Goal: Task Accomplishment & Management: Manage account settings

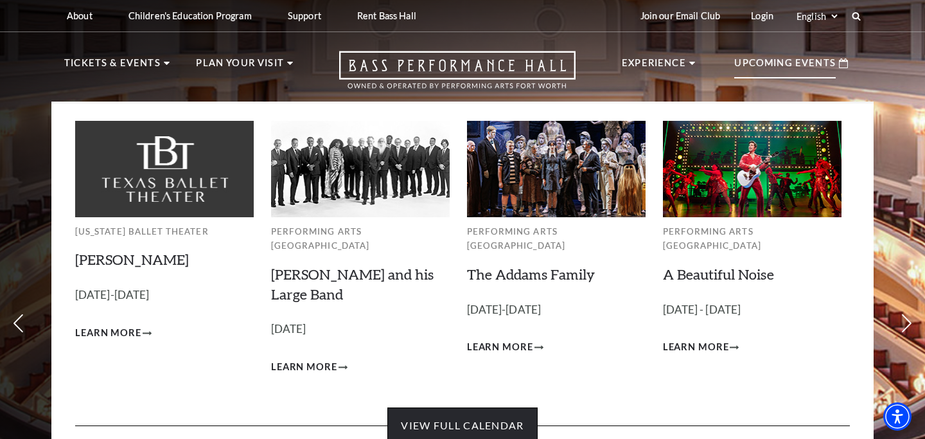
click at [448, 413] on link "View Full Calendar" at bounding box center [463, 425] width 150 height 36
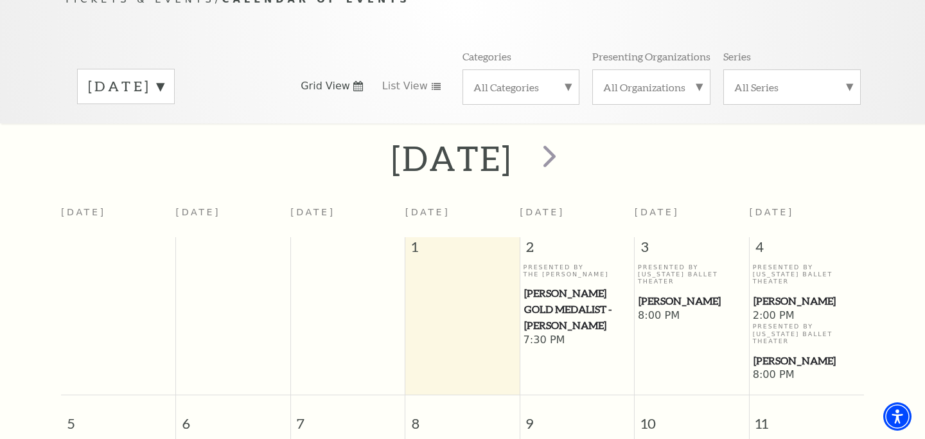
scroll to position [154, 0]
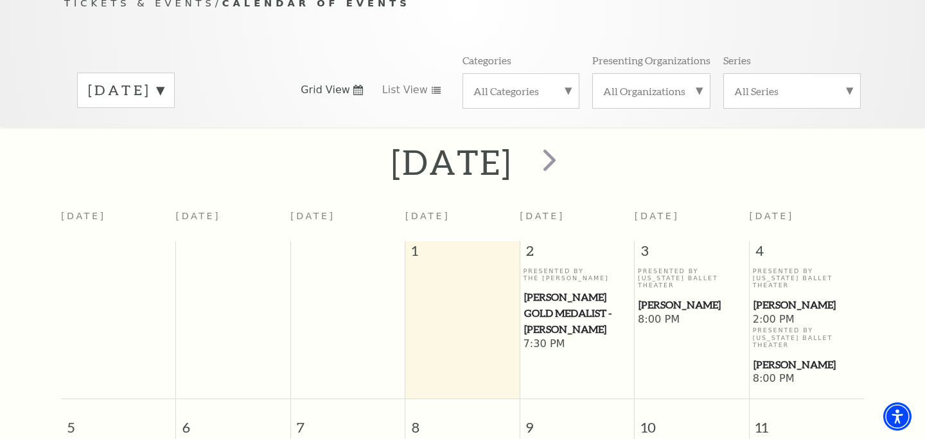
click at [850, 73] on div "All Series" at bounding box center [793, 90] width 138 height 35
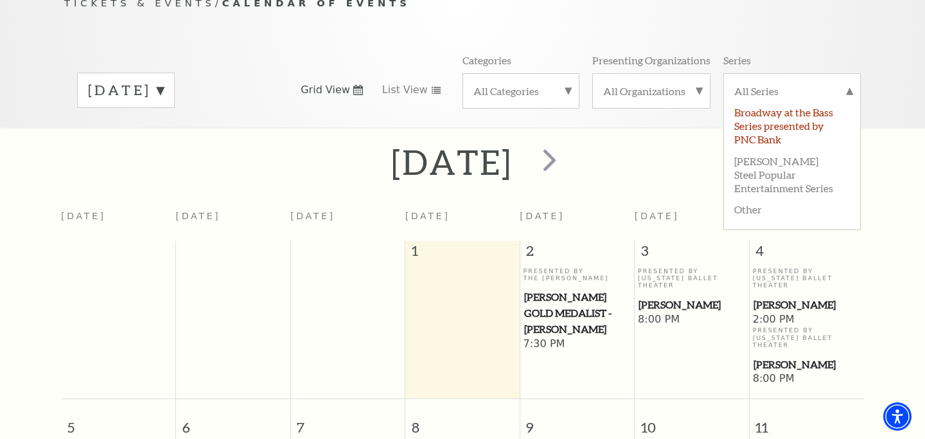
click at [817, 101] on label "Broadway at the Bass Series presented by PNC Bank" at bounding box center [793, 125] width 116 height 48
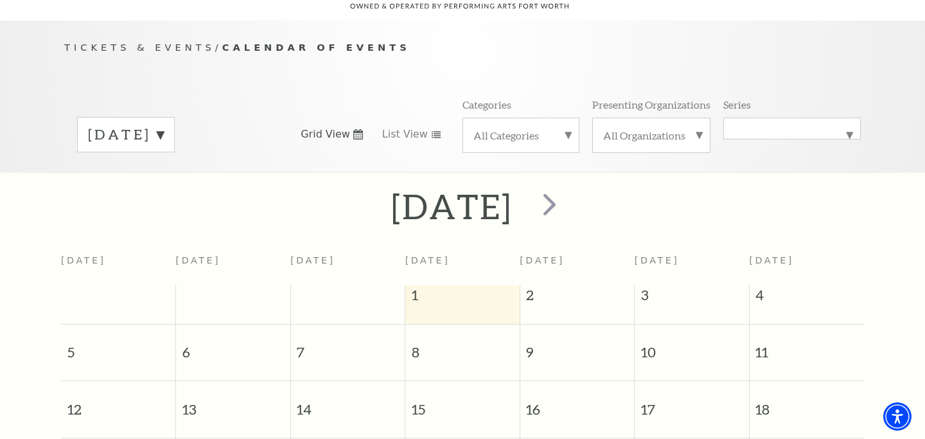
scroll to position [85, 0]
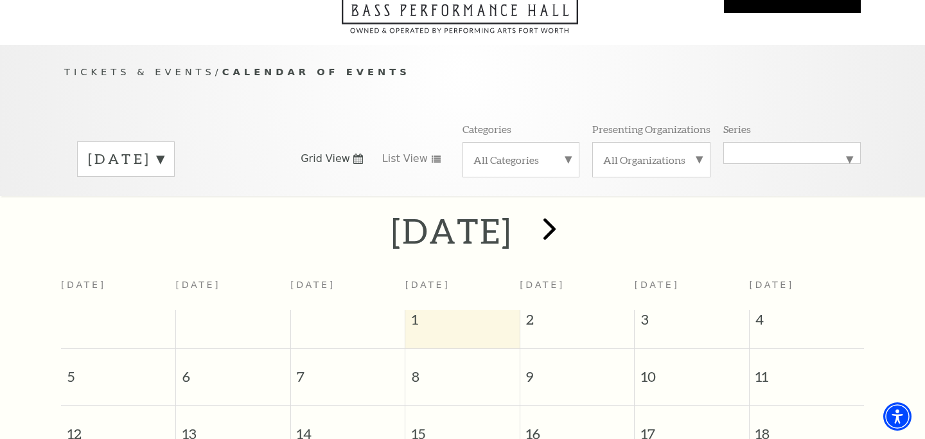
click at [568, 211] on span "next" at bounding box center [550, 228] width 37 height 37
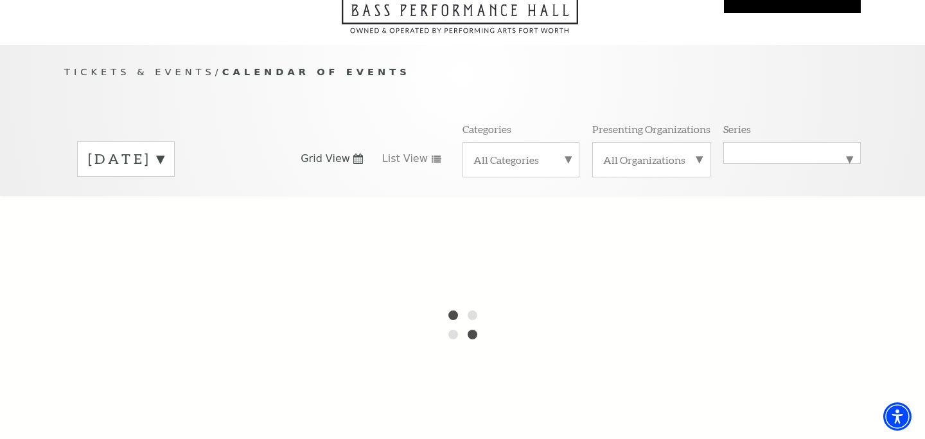
click at [164, 149] on label "[DATE]" at bounding box center [126, 159] width 76 height 20
click at [164, 172] on label "[DATE]" at bounding box center [126, 186] width 76 height 28
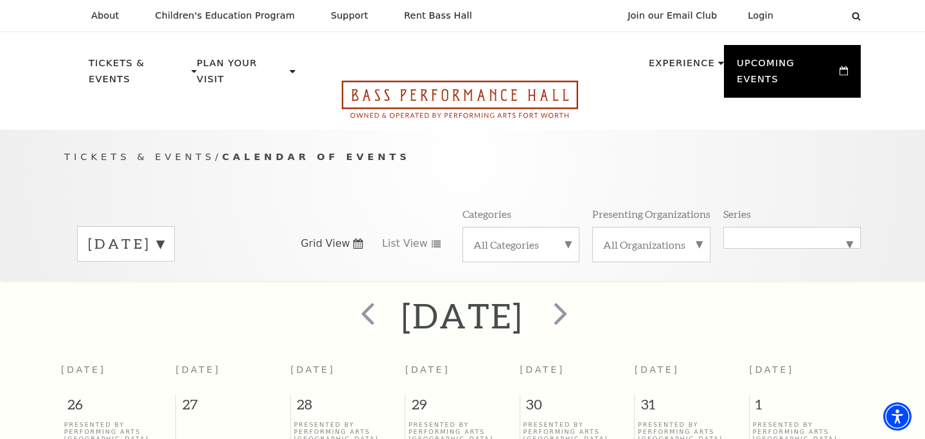
scroll to position [0, 0]
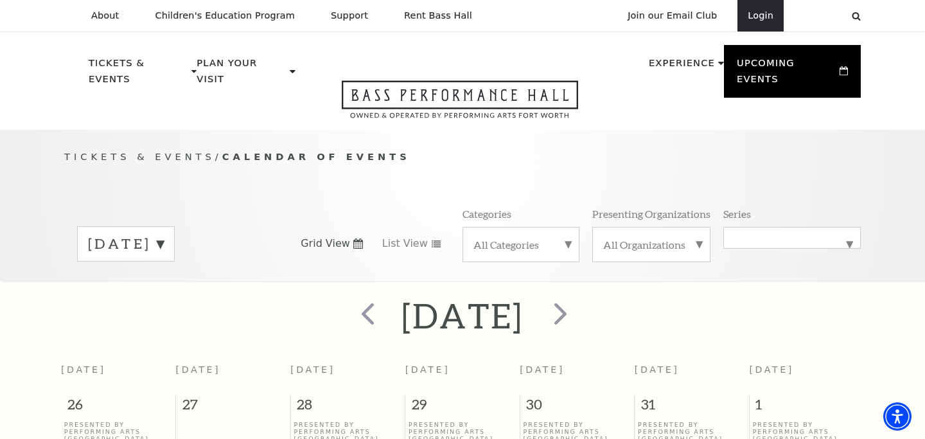
click at [760, 15] on link "Login" at bounding box center [761, 15] width 46 height 31
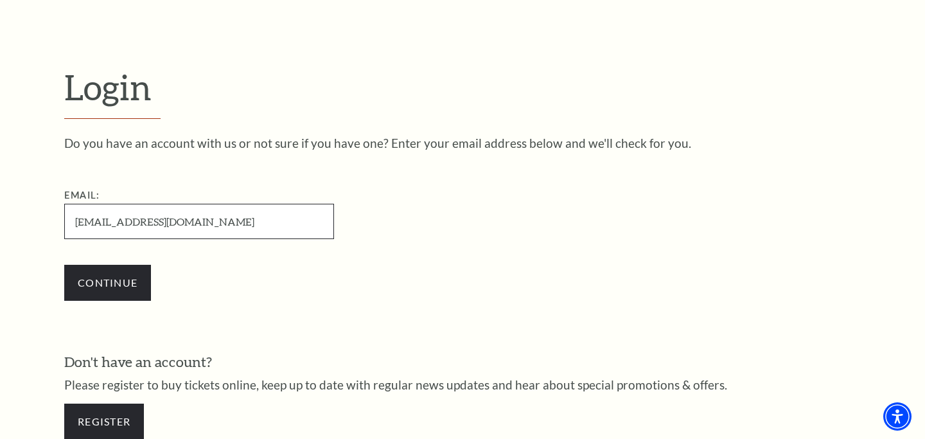
type input "[EMAIL_ADDRESS][DOMAIN_NAME]"
click at [107, 281] on input "Continue" at bounding box center [107, 283] width 87 height 36
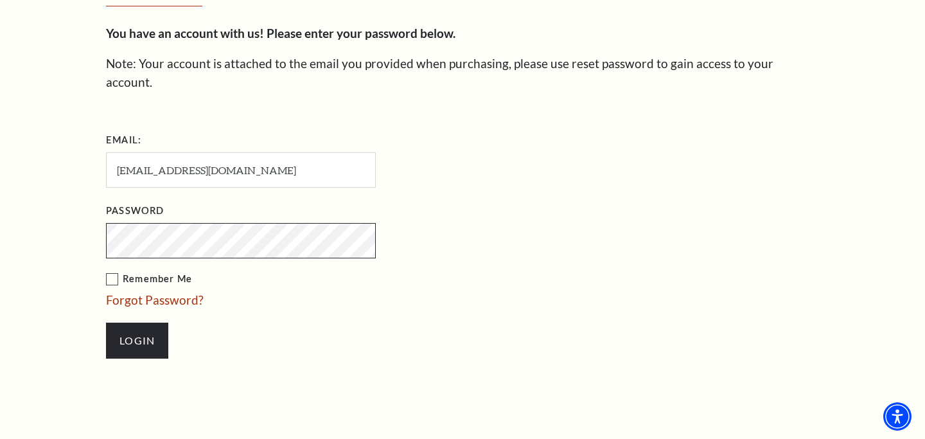
click at [137, 323] on input "Login" at bounding box center [137, 341] width 62 height 36
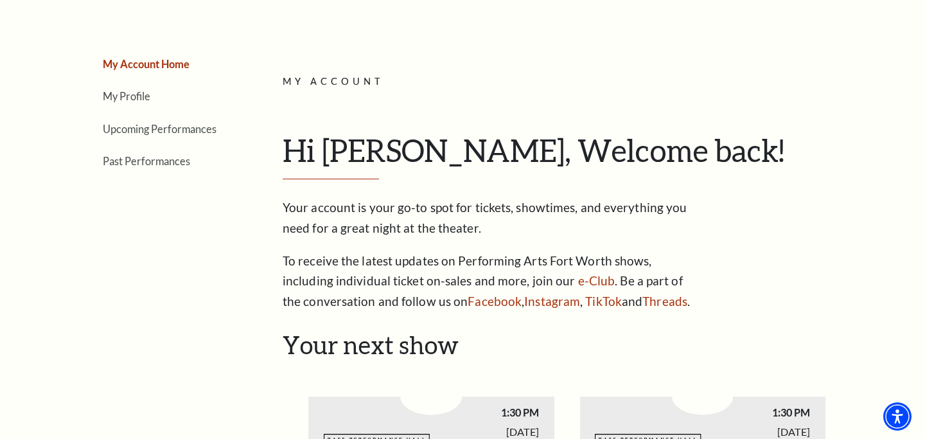
scroll to position [127, 0]
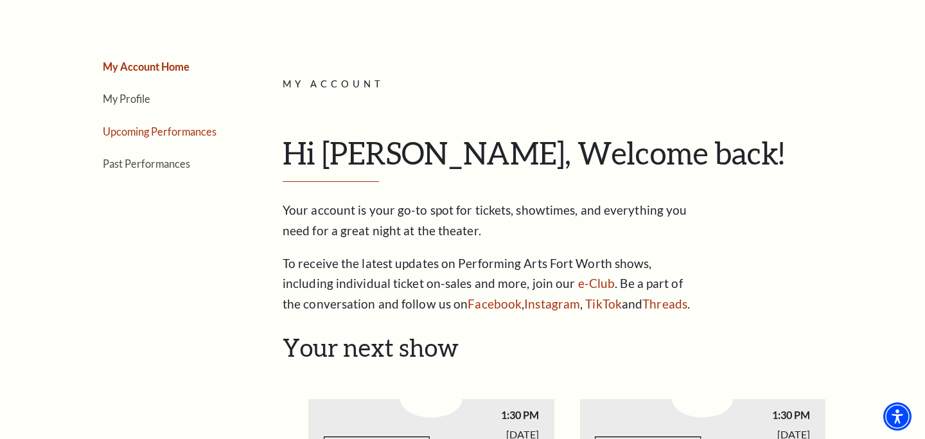
click at [127, 128] on link "Upcoming Performances" at bounding box center [160, 131] width 114 height 12
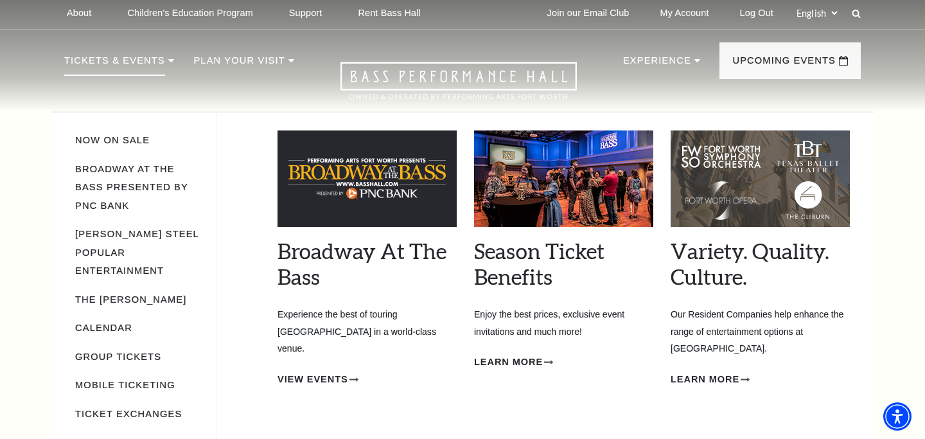
scroll to position [4, 0]
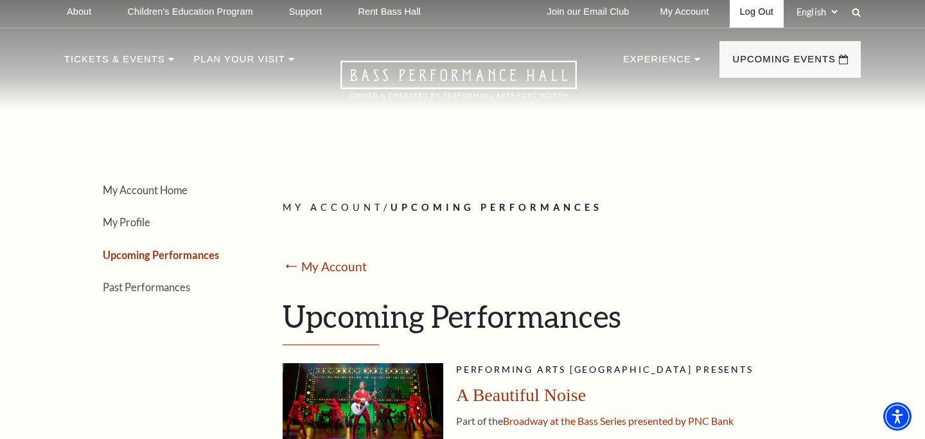
click at [746, 8] on link "Log Out" at bounding box center [757, 11] width 54 height 31
